Goal: Task Accomplishment & Management: Complete application form

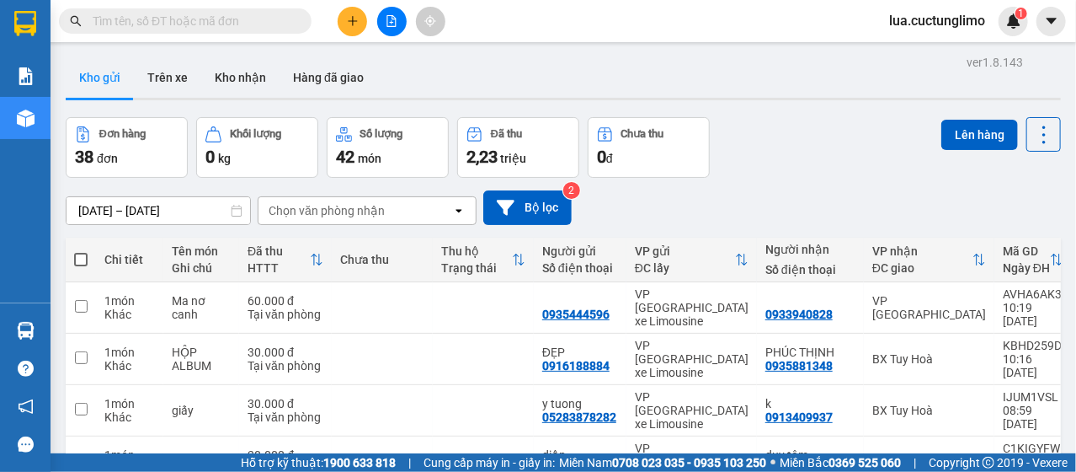
click at [351, 24] on icon "plus" at bounding box center [353, 21] width 12 height 12
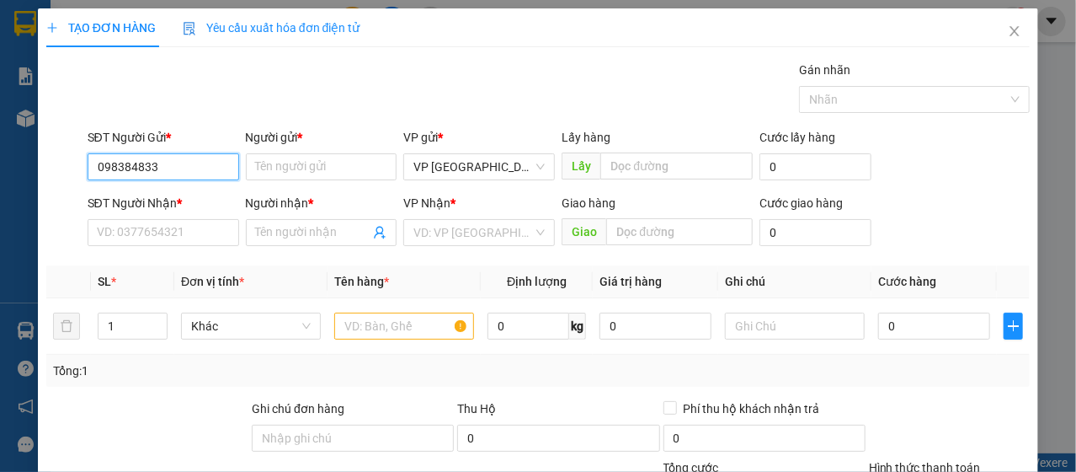
type input "0983848332"
click at [189, 203] on div "0983848332 - nghĩa" at bounding box center [162, 199] width 130 height 19
type input "nghĩa"
type input "0352282426"
type input "tài"
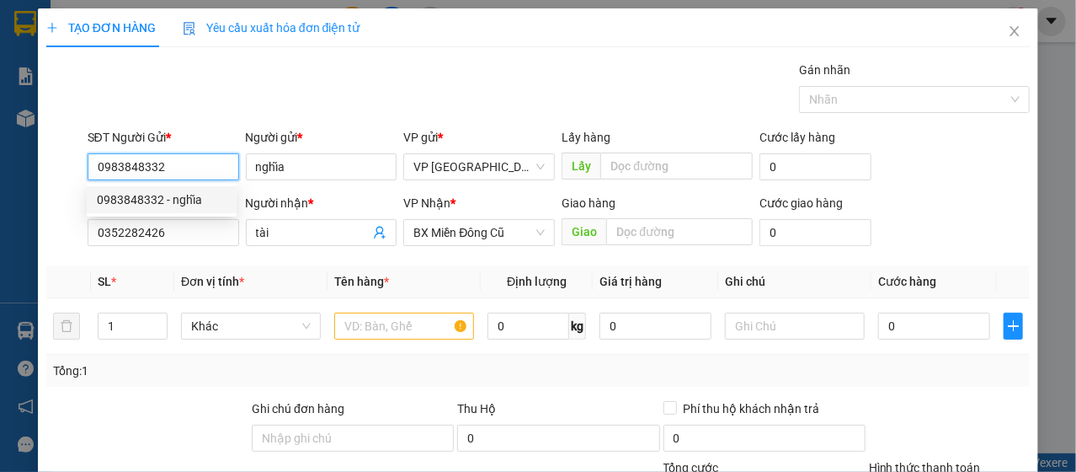
type input "100.000"
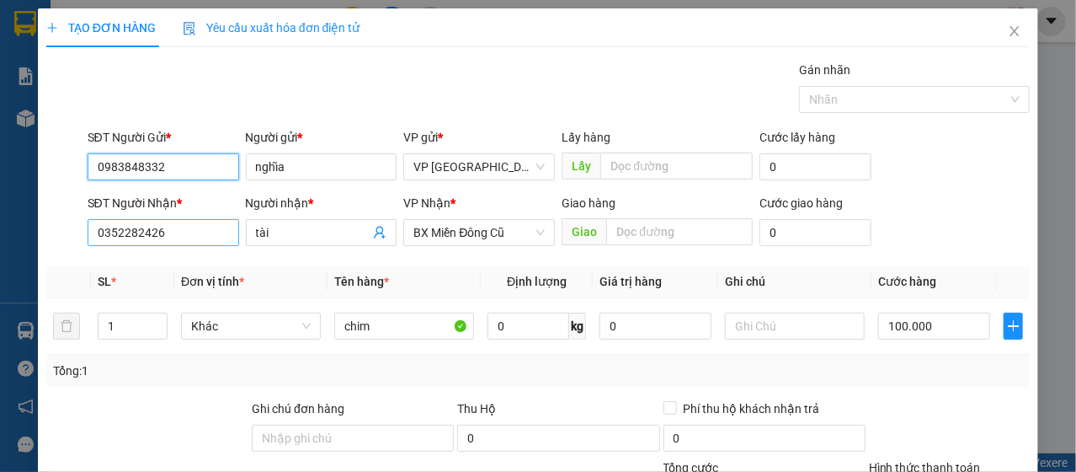
type input "0983848332"
click at [194, 227] on input "0352282426" at bounding box center [164, 232] width 152 height 27
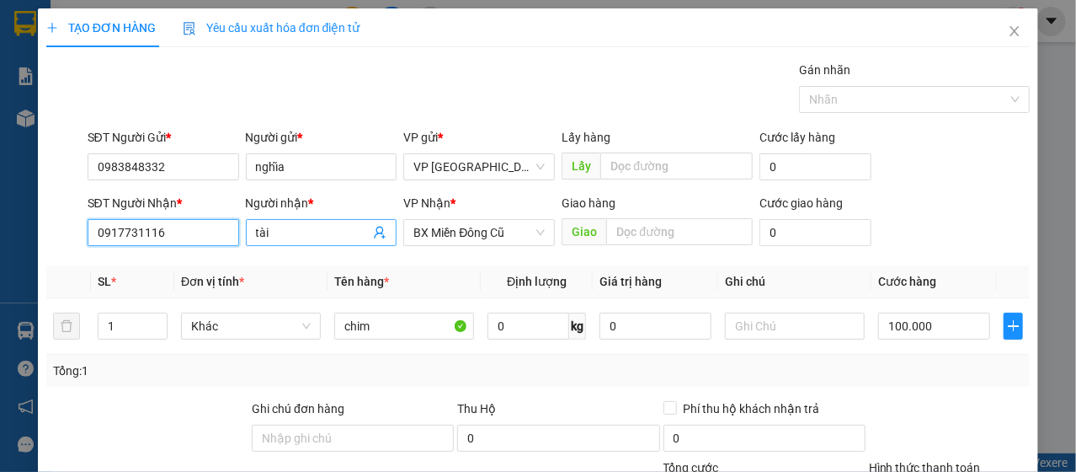
type input "0917731116"
click at [326, 238] on input "tài" at bounding box center [313, 232] width 115 height 19
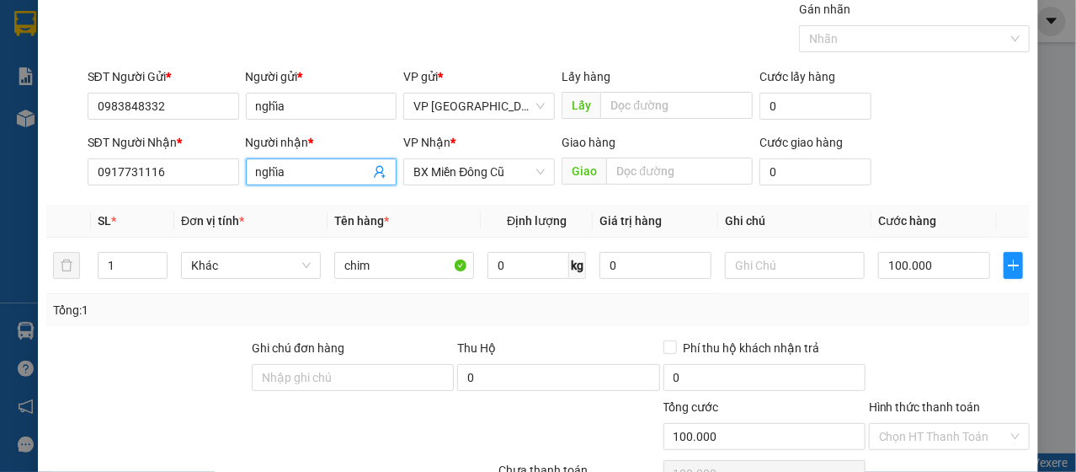
scroll to position [202, 0]
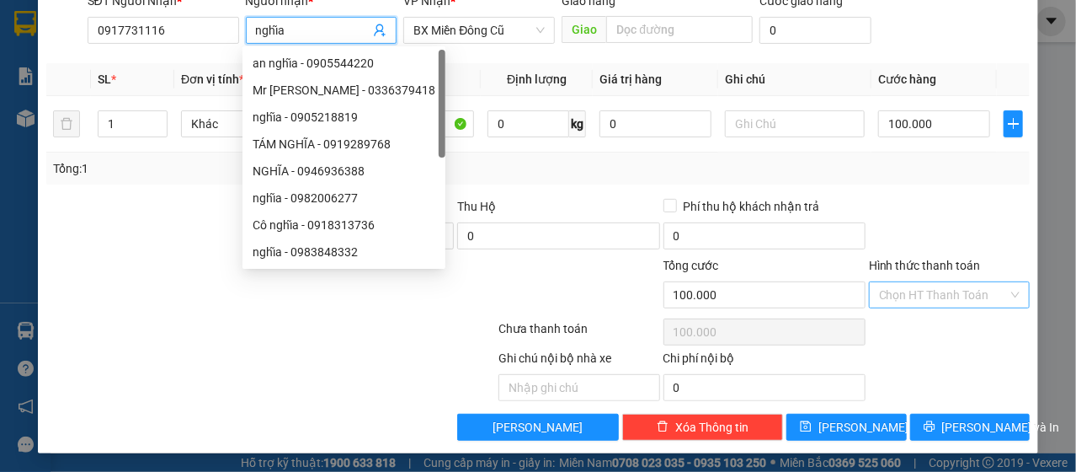
type input "nghĩa"
click at [913, 284] on input "Hình thức thanh toán" at bounding box center [943, 294] width 129 height 25
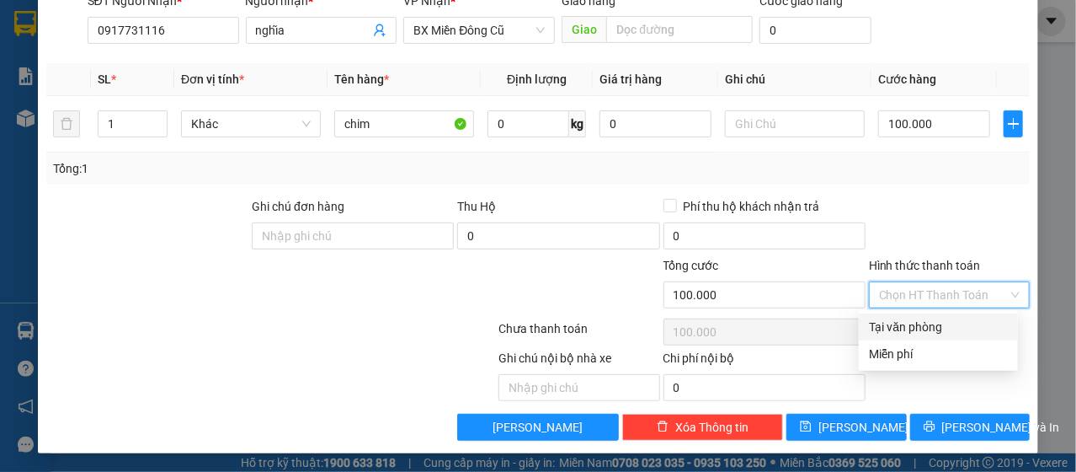
click at [927, 328] on div "Tại văn phòng" at bounding box center [938, 327] width 139 height 19
type input "0"
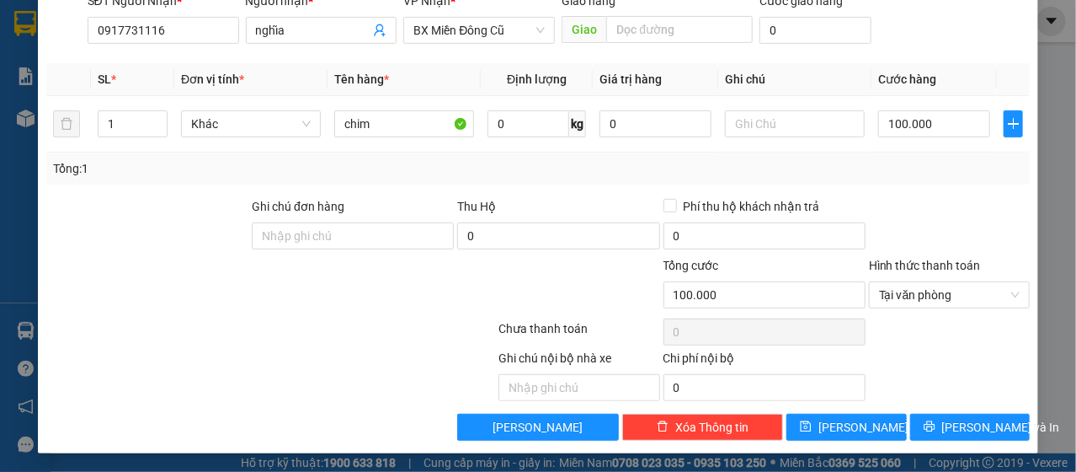
click at [975, 226] on div at bounding box center [950, 226] width 164 height 59
click at [952, 423] on span "[PERSON_NAME] và In" at bounding box center [1002, 427] width 118 height 19
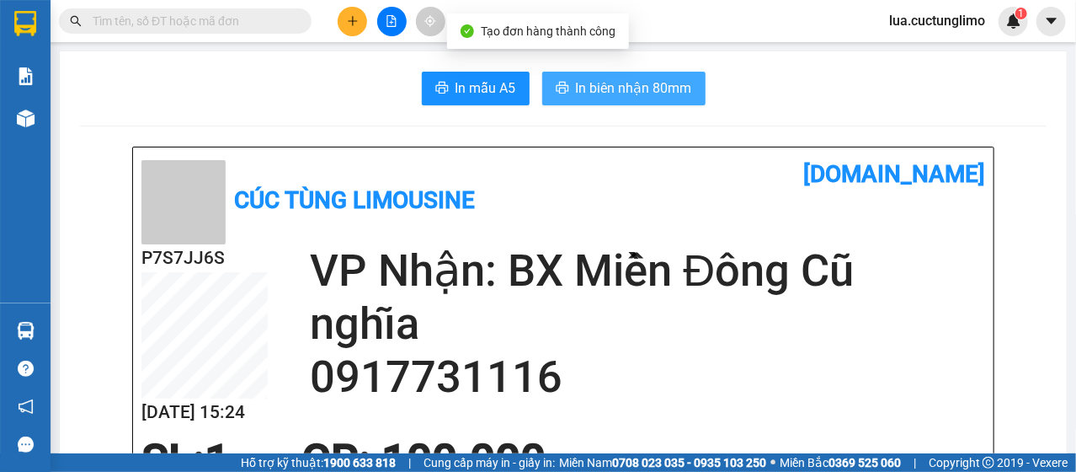
click at [606, 93] on span "In biên nhận 80mm" at bounding box center [634, 87] width 116 height 21
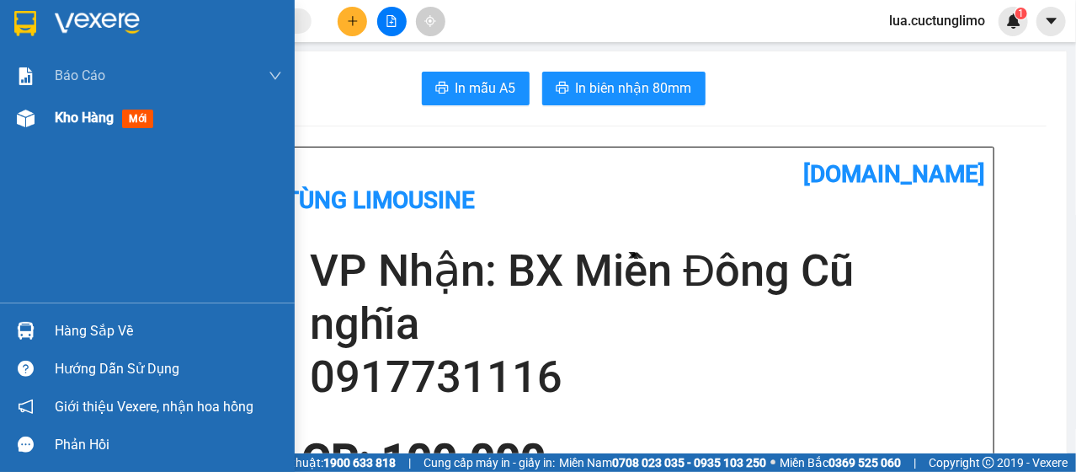
click at [19, 106] on div at bounding box center [25, 118] width 29 height 29
